Goal: Task Accomplishment & Management: Manage account settings

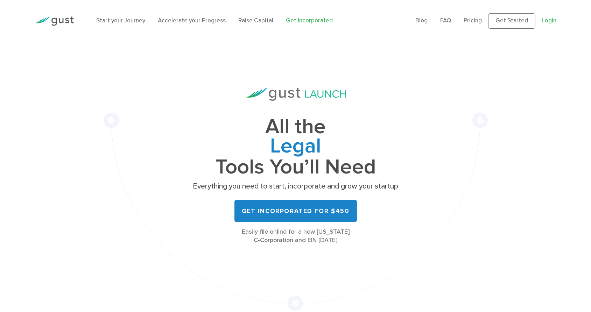
click at [551, 24] on link "Login" at bounding box center [549, 20] width 15 height 7
click at [548, 23] on link "Login" at bounding box center [549, 20] width 15 height 7
click at [550, 24] on link "Login" at bounding box center [549, 20] width 15 height 7
